Goal: Task Accomplishment & Management: Use online tool/utility

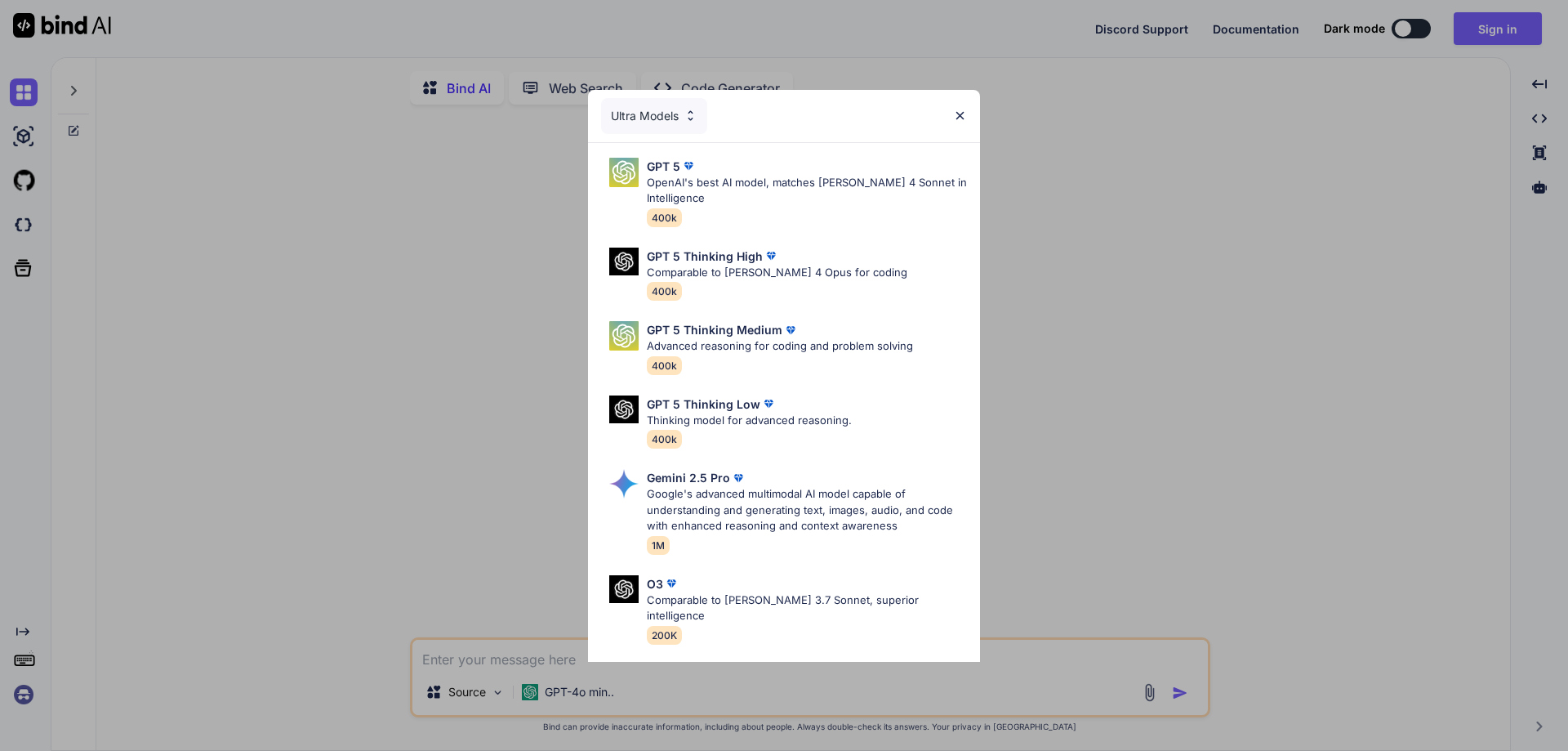
click at [1175, 184] on div "Ultra Models GPT 5 OpenAI's best AI model, matches [PERSON_NAME] 4 Sonnet in In…" at bounding box center [784, 376] width 1568 height 751
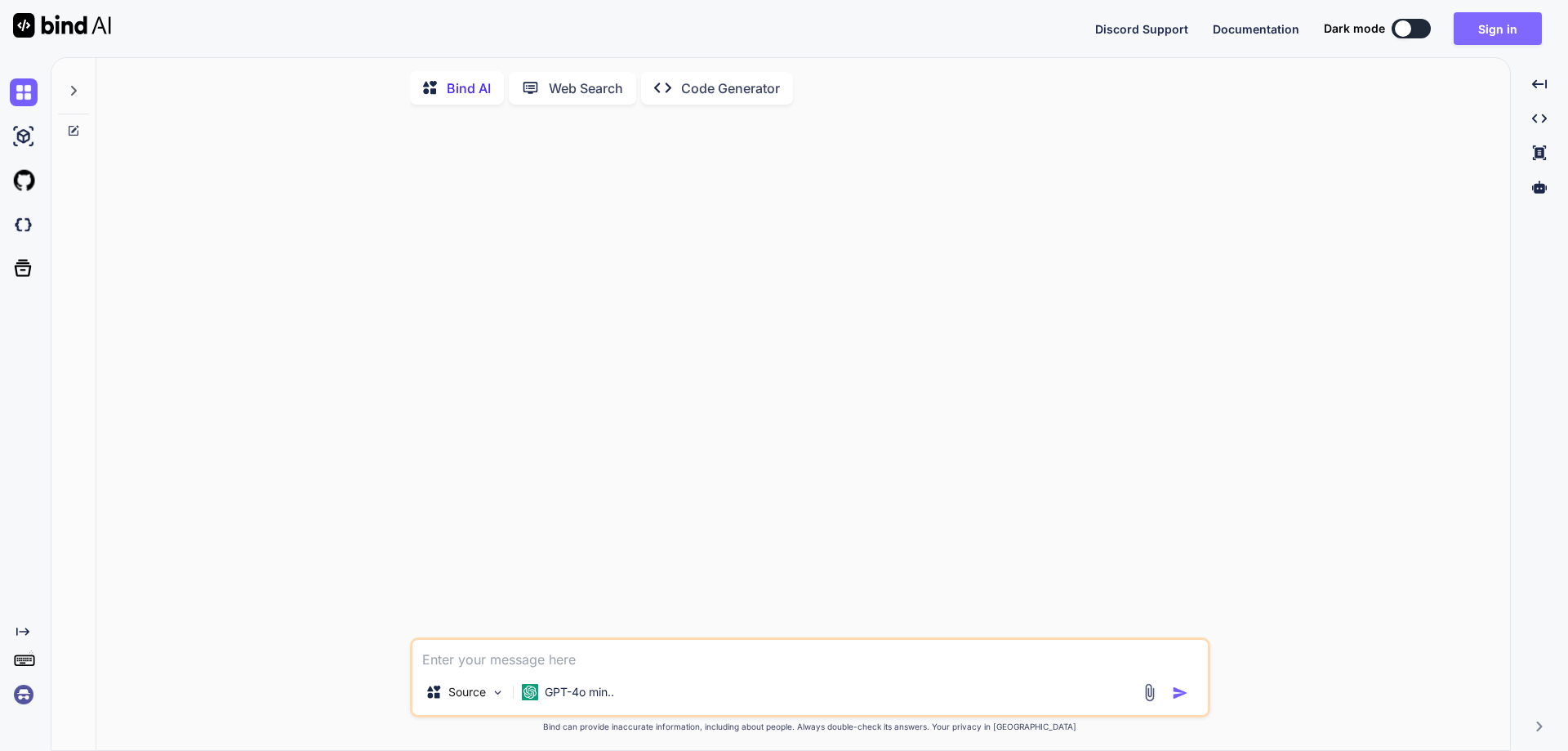
click at [1514, 28] on button "Sign in" at bounding box center [1497, 29] width 88 height 33
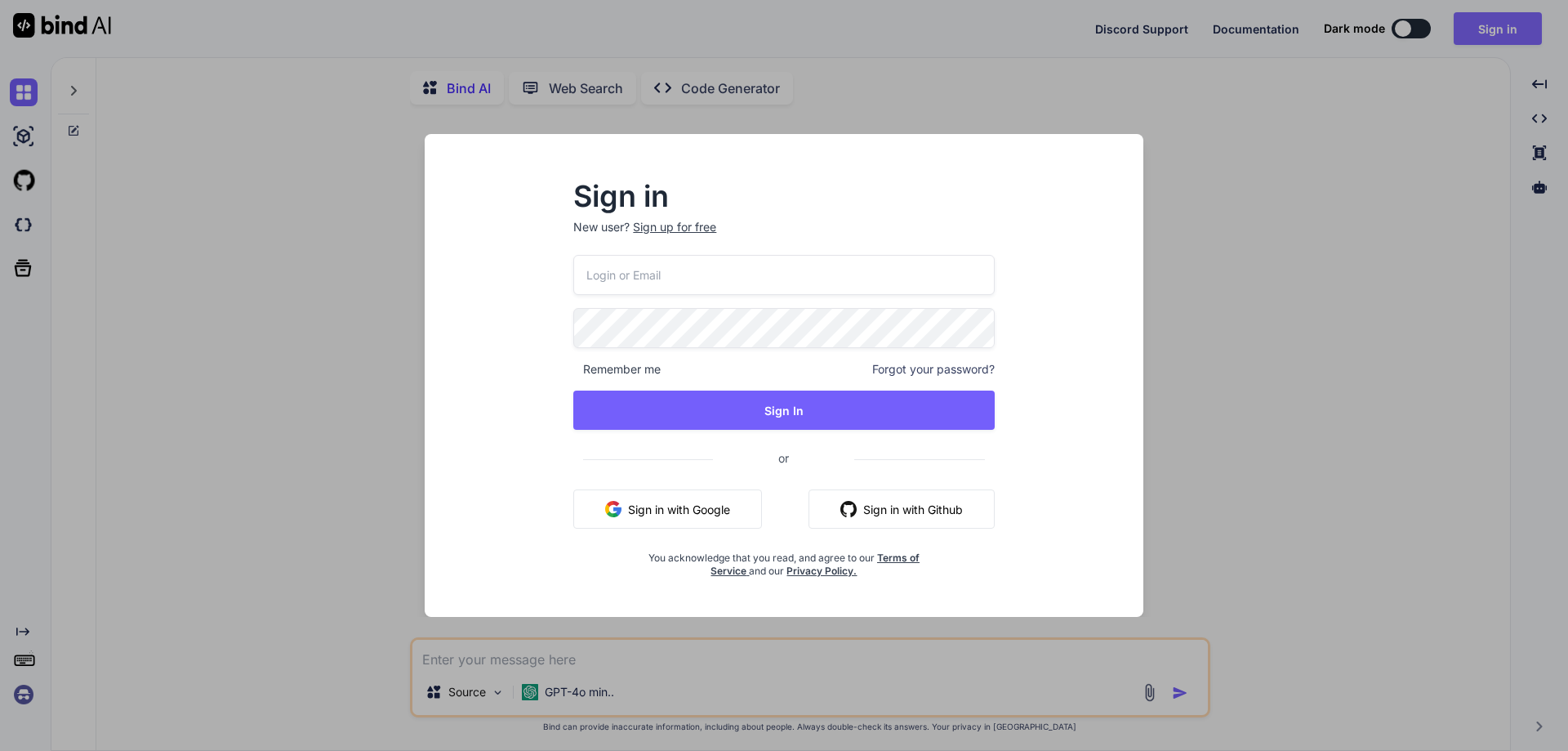
click at [1514, 28] on div "Sign in New user? Sign up for free Remember me Forgot your password? Sign In or…" at bounding box center [784, 376] width 1568 height 751
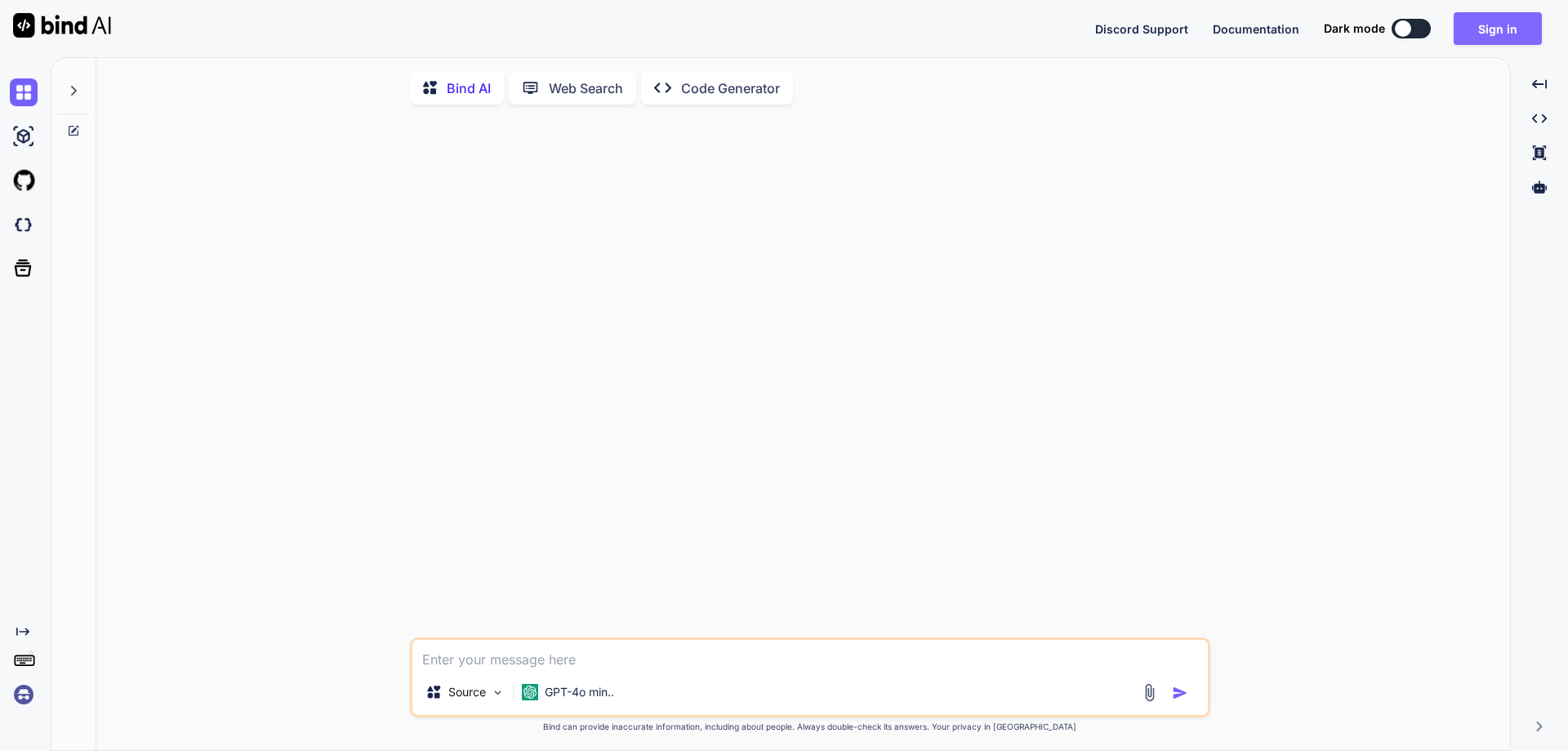
click at [1514, 28] on button "Sign in" at bounding box center [1497, 29] width 88 height 33
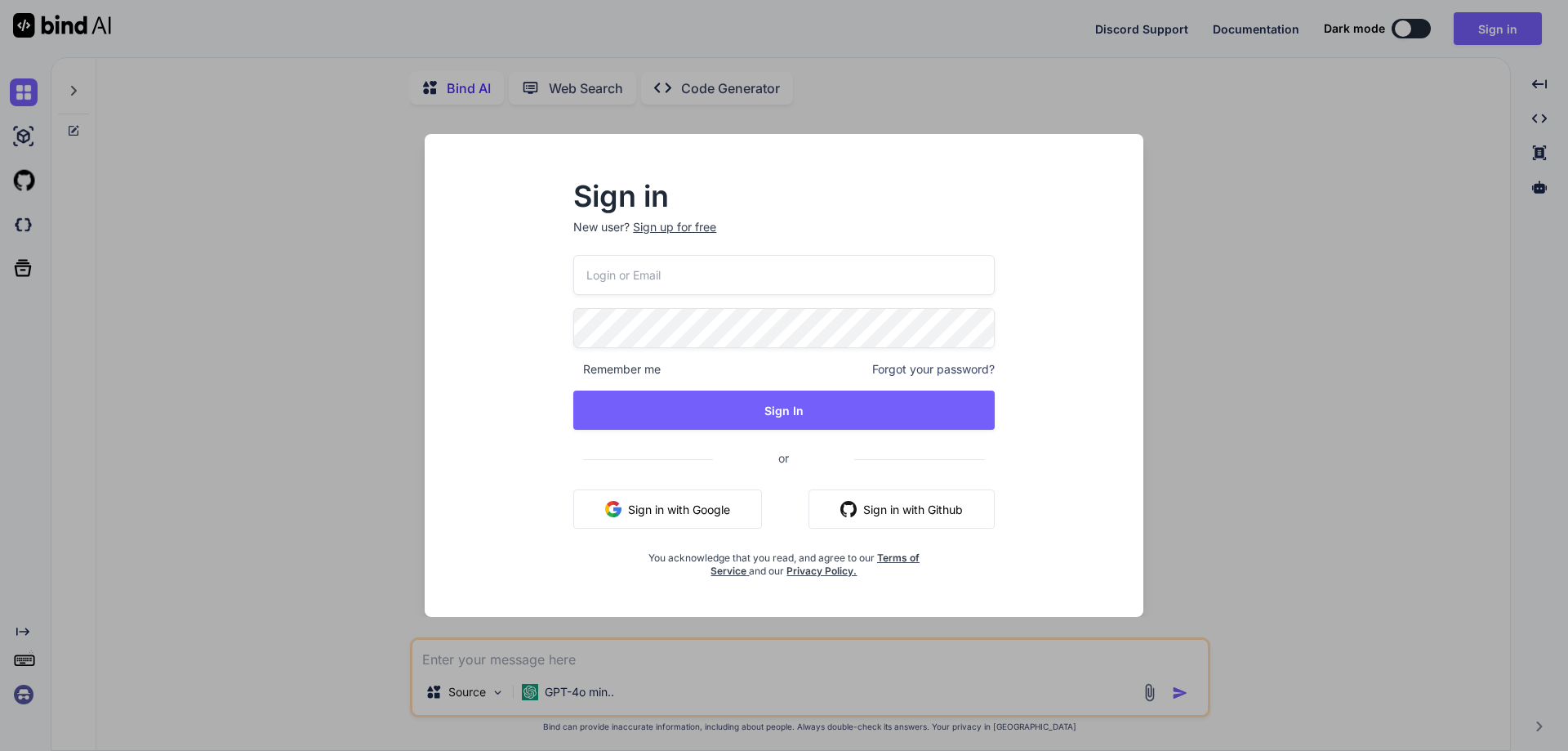
click at [681, 514] on button "Sign in with Google" at bounding box center [667, 509] width 189 height 40
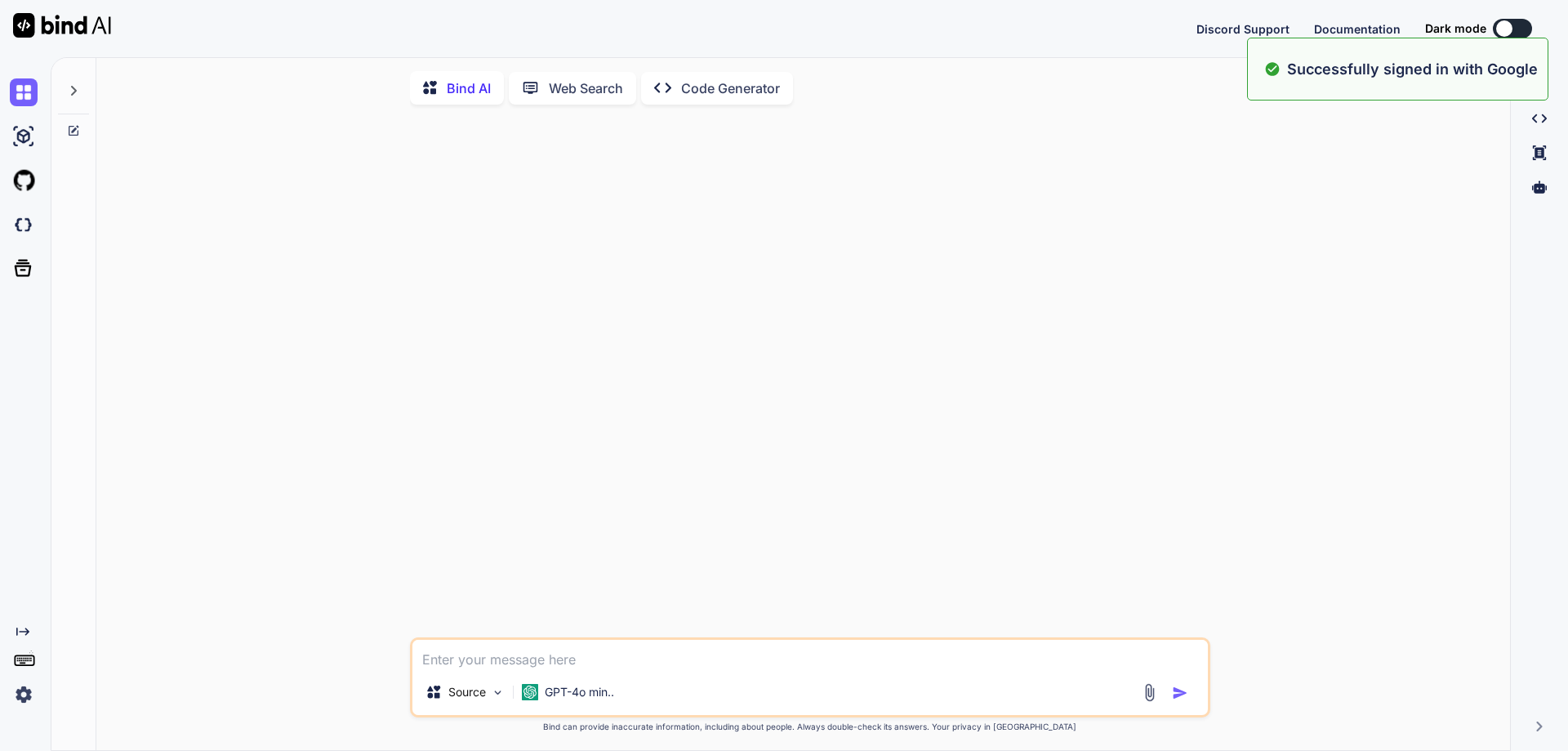
click at [21, 695] on img at bounding box center [24, 694] width 28 height 28
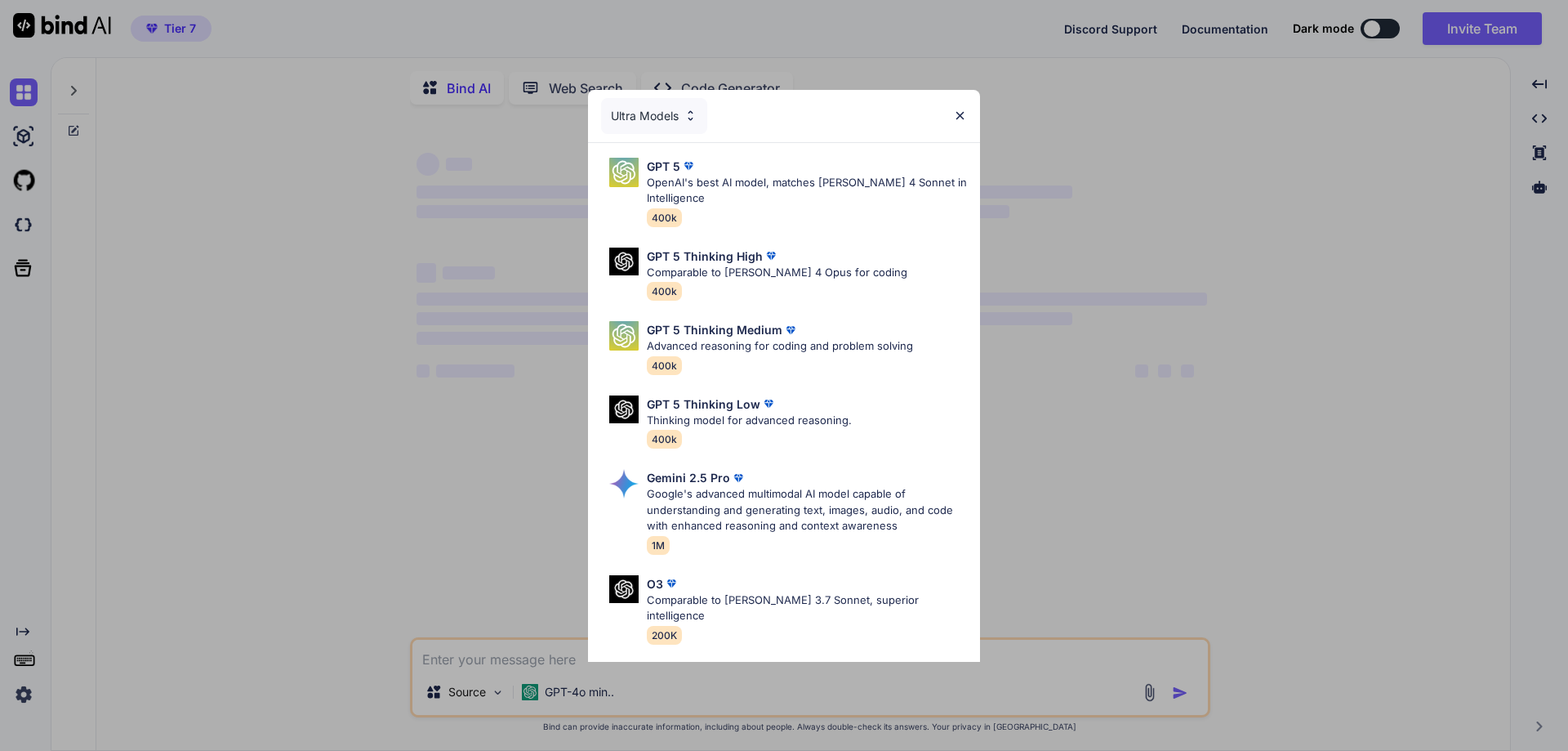
type textarea "x"
click at [959, 112] on img at bounding box center [959, 115] width 13 height 13
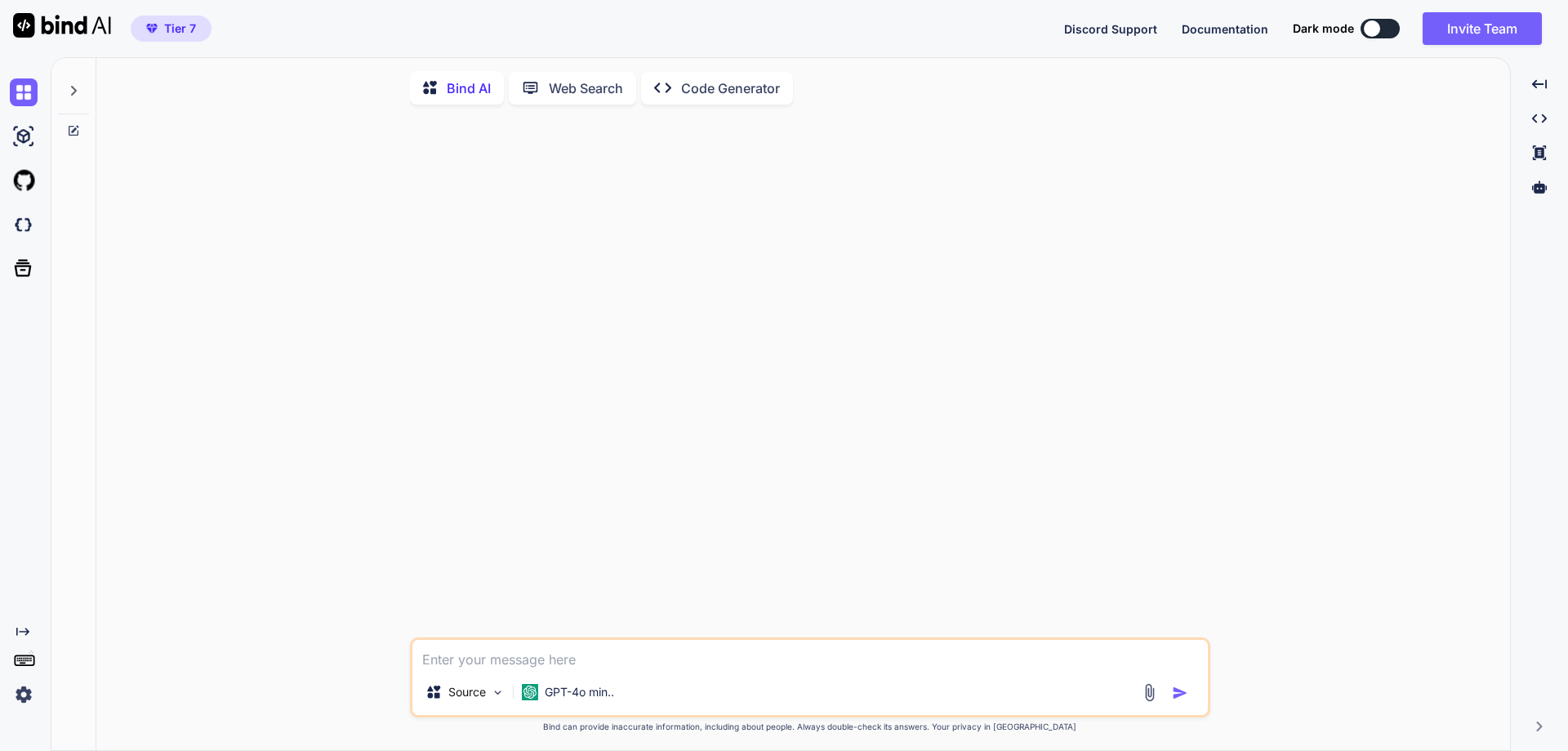
click at [26, 697] on img at bounding box center [24, 694] width 28 height 28
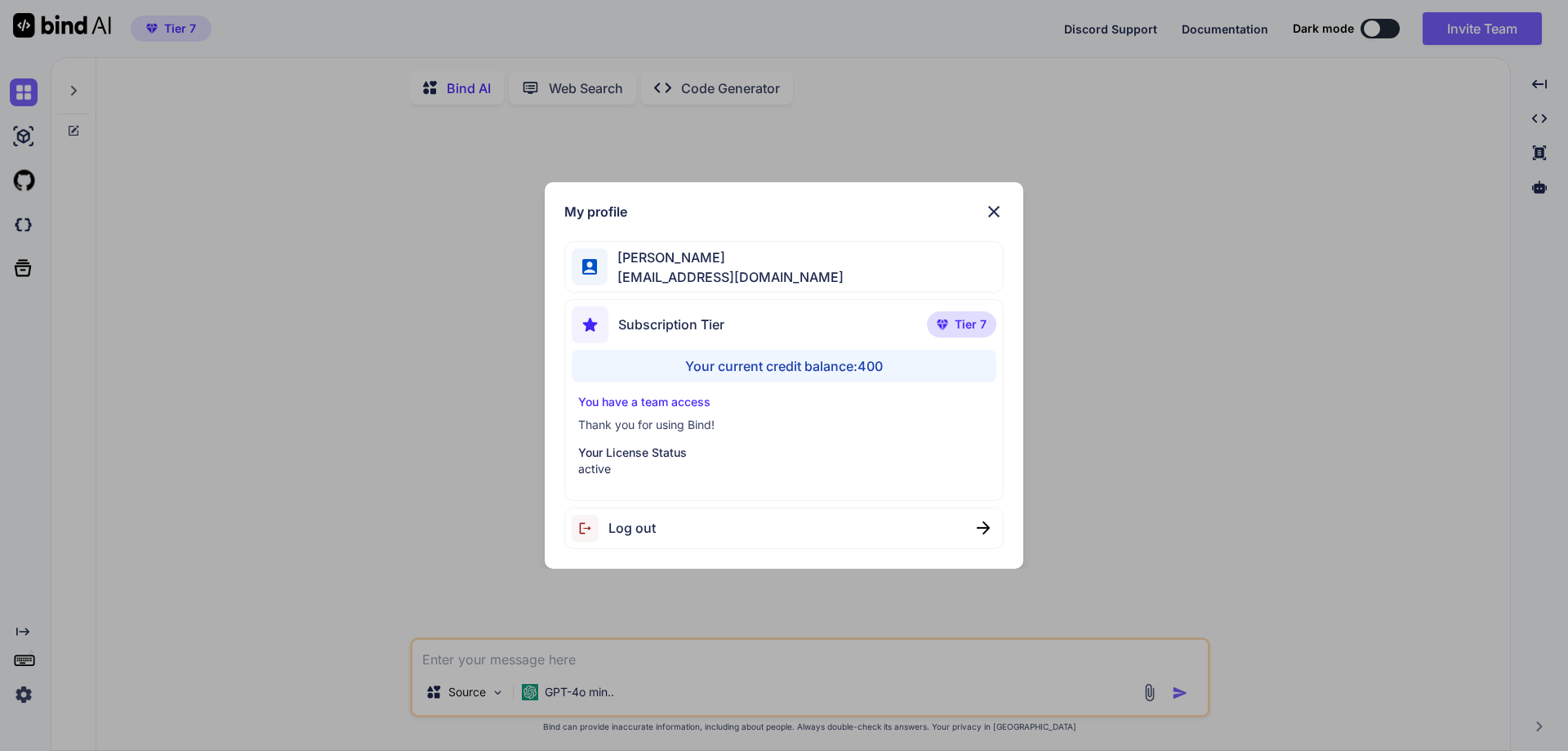
click at [969, 325] on span "Tier 7" at bounding box center [970, 324] width 32 height 16
click at [855, 365] on div "Your current credit balance: 400" at bounding box center [784, 365] width 426 height 33
click at [136, 176] on div "My profile [PERSON_NAME] [EMAIL_ADDRESS][DOMAIN_NAME] Subscription Tier Tier 7 …" at bounding box center [784, 376] width 1568 height 751
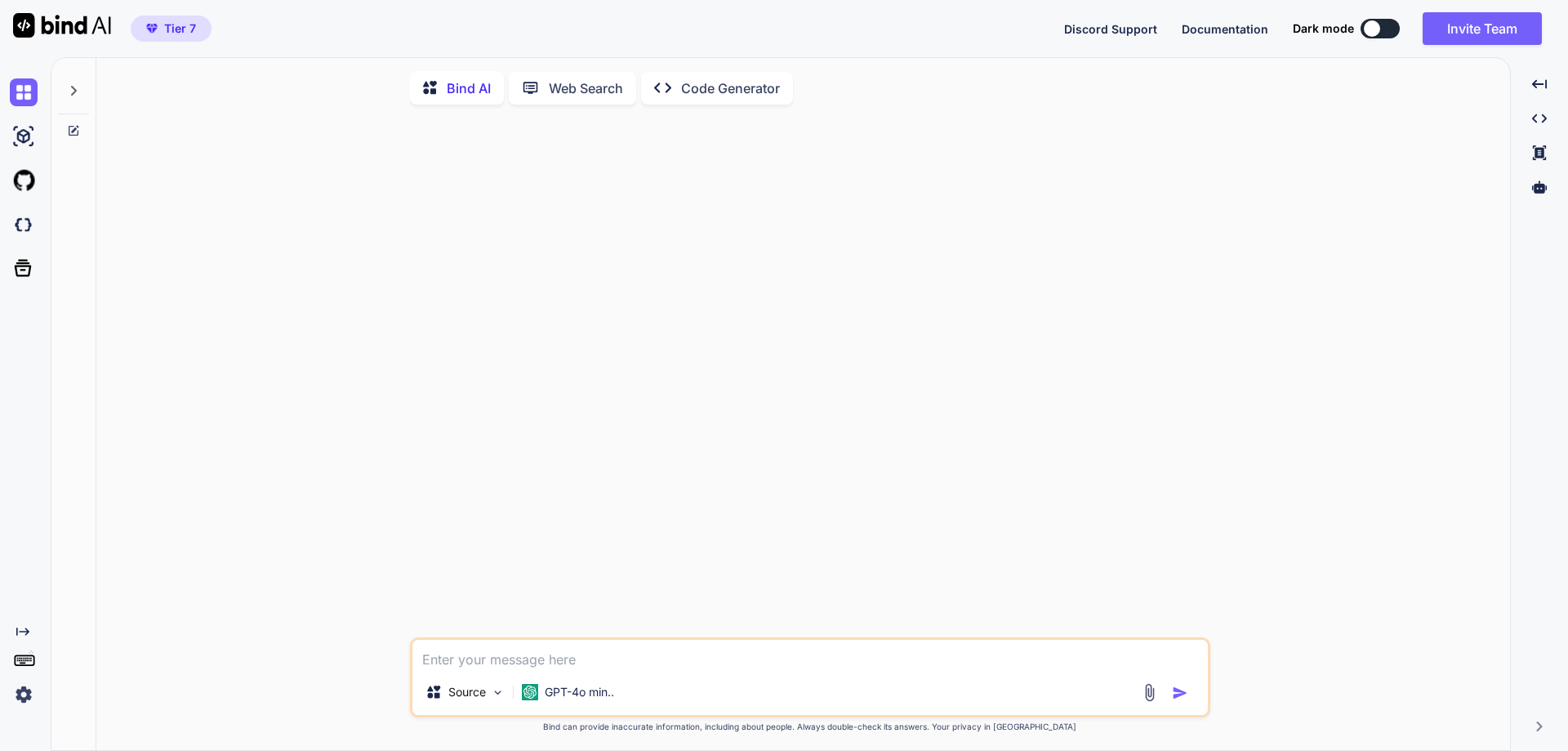
click at [172, 37] on button "Tier 7" at bounding box center [171, 28] width 81 height 26
click at [171, 33] on span "Tier 7" at bounding box center [180, 28] width 32 height 16
